Goal: Navigation & Orientation: Find specific page/section

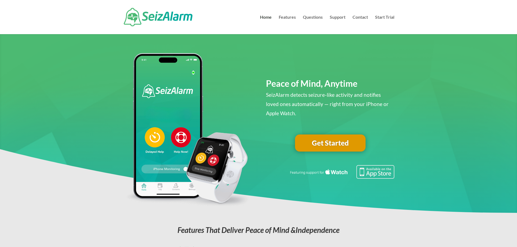
click at [313, 18] on link "Questions" at bounding box center [313, 24] width 20 height 19
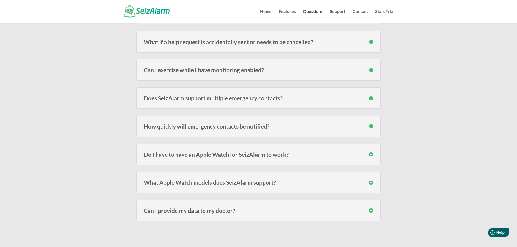
scroll to position [326, 0]
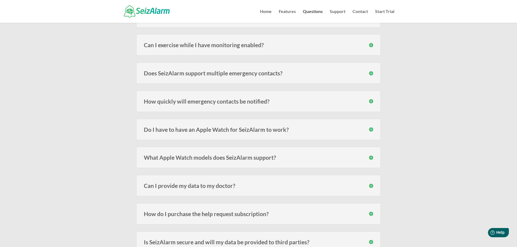
click at [284, 11] on link "Features" at bounding box center [287, 16] width 17 height 13
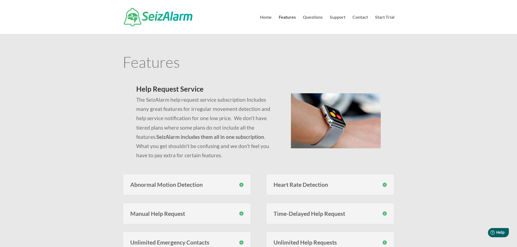
click at [267, 19] on link "Home" at bounding box center [266, 24] width 12 height 19
